Goal: Obtain resource: Download file/media

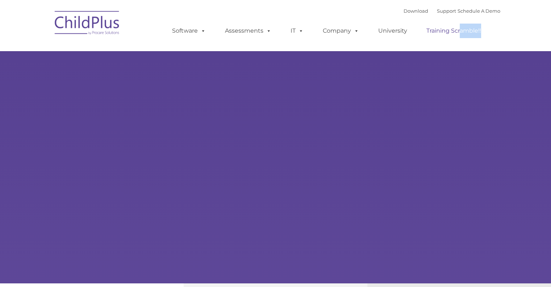
drag, startPoint x: 0, startPoint y: 0, endPoint x: 460, endPoint y: 36, distance: 461.1
click at [148, 42] on div "Download Support | Schedule A Demo Search for: Search MENU MENU Software ChildP…" at bounding box center [276, 25] width 450 height 40
type input ""
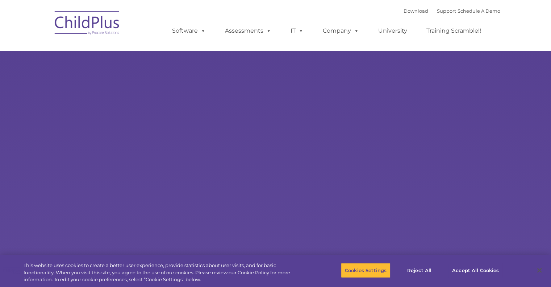
select select "MEDIUM"
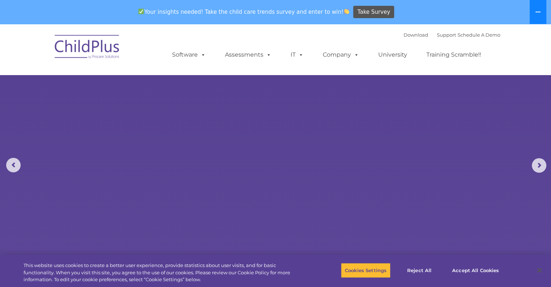
click at [542, 9] on button at bounding box center [538, 12] width 17 height 24
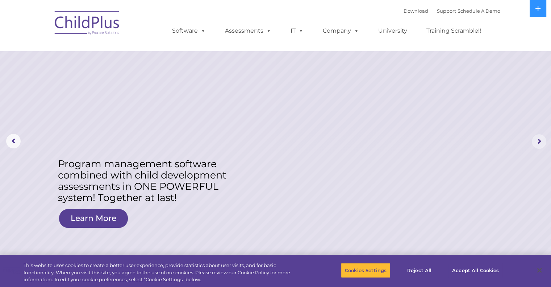
click at [539, 139] on rs-arrow at bounding box center [539, 141] width 15 height 15
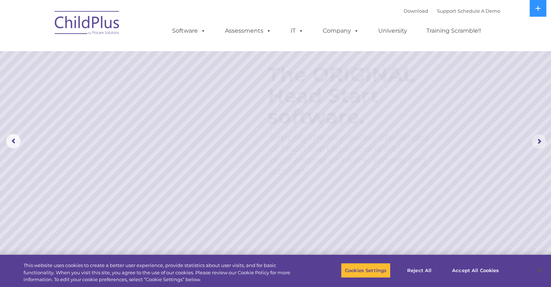
click at [539, 139] on rs-arrow at bounding box center [539, 141] width 15 height 15
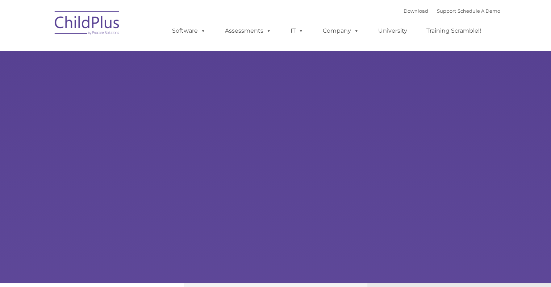
type input ""
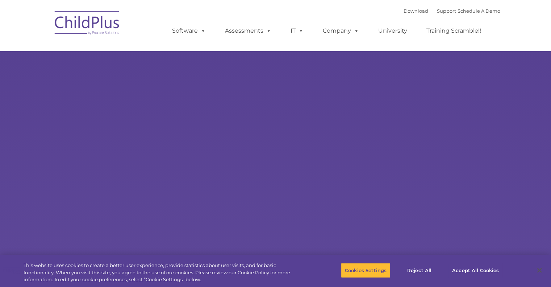
select select "MEDIUM"
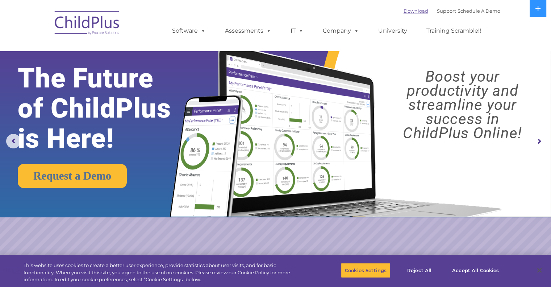
click at [408, 9] on link "Download" at bounding box center [416, 11] width 25 height 6
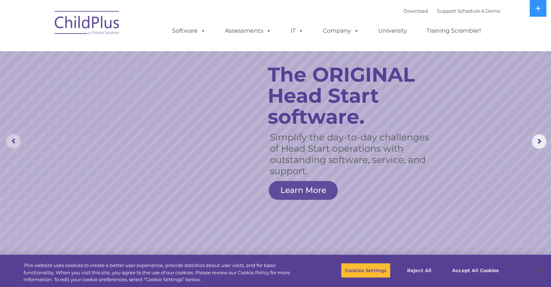
click at [14, 141] on rs-arrow at bounding box center [13, 141] width 15 height 15
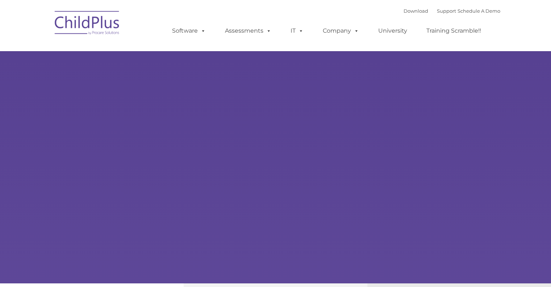
type input ""
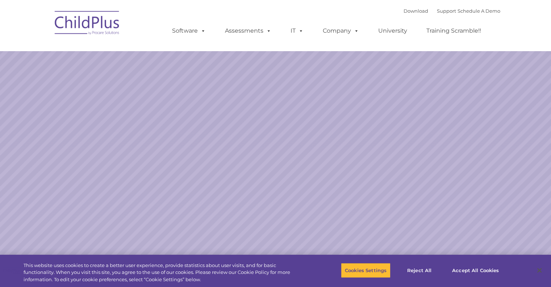
select select "MEDIUM"
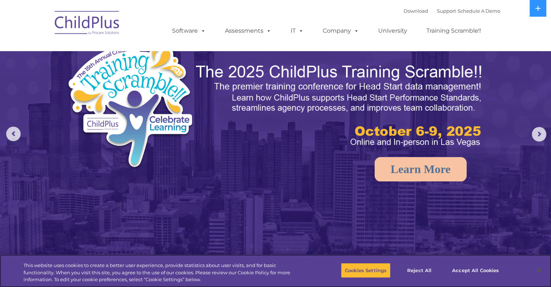
scroll to position [7, 0]
